Goal: Use online tool/utility: Utilize a website feature to perform a specific function

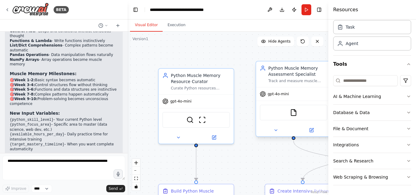
scroll to position [1721, 0]
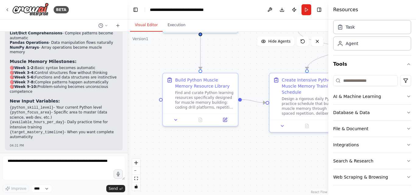
drag, startPoint x: 246, startPoint y: 154, endPoint x: 251, endPoint y: 48, distance: 105.7
click at [251, 48] on div ".deletable-edge-delete-btn { width: 20px; height: 20px; border: 0px solid #ffff…" at bounding box center [228, 113] width 201 height 163
click at [222, 138] on div ".deletable-edge-delete-btn { width: 20px; height: 20px; border: 0px solid #ffff…" at bounding box center [228, 113] width 201 height 163
click at [177, 26] on button "Execution" at bounding box center [177, 25] width 28 height 13
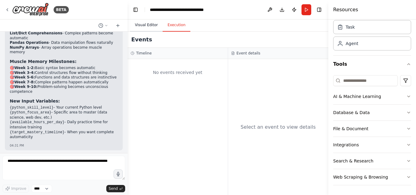
click at [151, 23] on button "Visual Editor" at bounding box center [146, 25] width 33 height 13
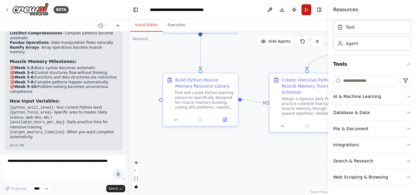
click at [306, 10] on button "Run" at bounding box center [306, 9] width 10 height 11
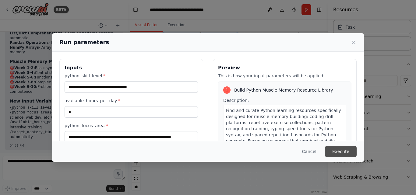
click at [340, 153] on button "Execute" at bounding box center [341, 151] width 32 height 11
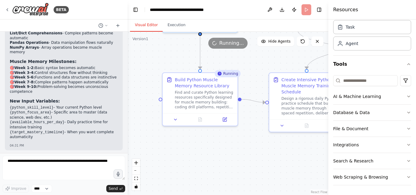
click at [261, 171] on div ".deletable-edge-delete-btn { width: 20px; height: 20px; border: 0px solid #ffff…" at bounding box center [228, 113] width 201 height 163
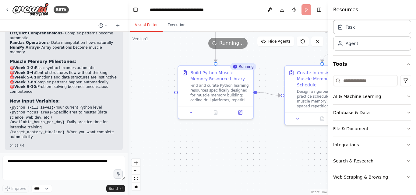
drag, startPoint x: 260, startPoint y: 170, endPoint x: 276, endPoint y: 164, distance: 17.9
click at [276, 164] on div ".deletable-edge-delete-btn { width: 20px; height: 20px; border: 0px solid #ffff…" at bounding box center [228, 113] width 201 height 163
click at [216, 113] on icon at bounding box center [215, 111] width 3 height 4
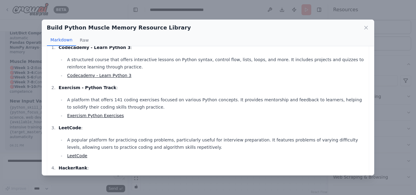
scroll to position [16, 0]
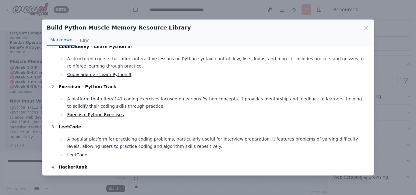
click at [91, 111] on ul "A platform that offers 141 coding exercises focused on various Python concepts.…" at bounding box center [212, 106] width 307 height 23
click at [88, 114] on link "Exercism Python Exercises" at bounding box center [95, 114] width 57 height 5
